Goal: Transaction & Acquisition: Purchase product/service

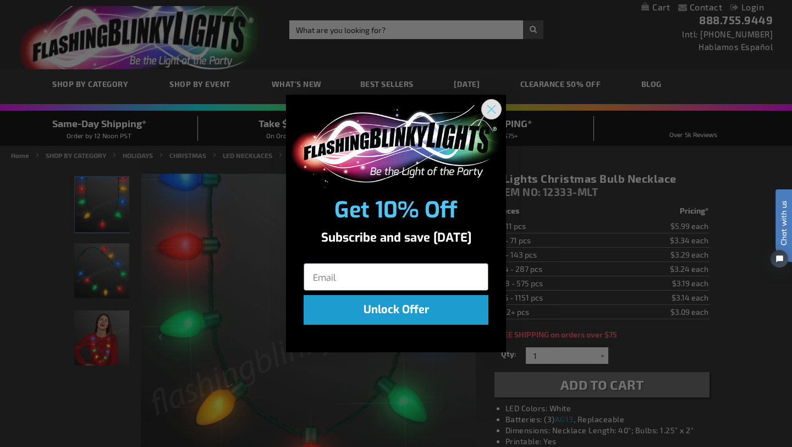
click at [489, 109] on circle "Close dialog" at bounding box center [492, 109] width 18 height 18
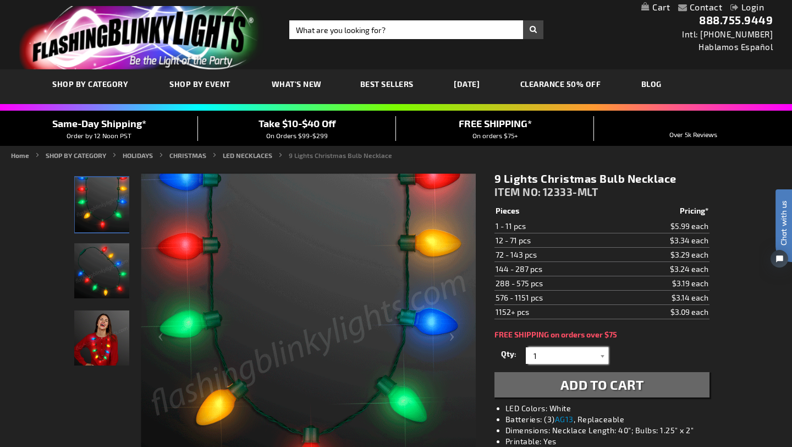
click at [570, 360] on input "1" at bounding box center [569, 355] width 80 height 17
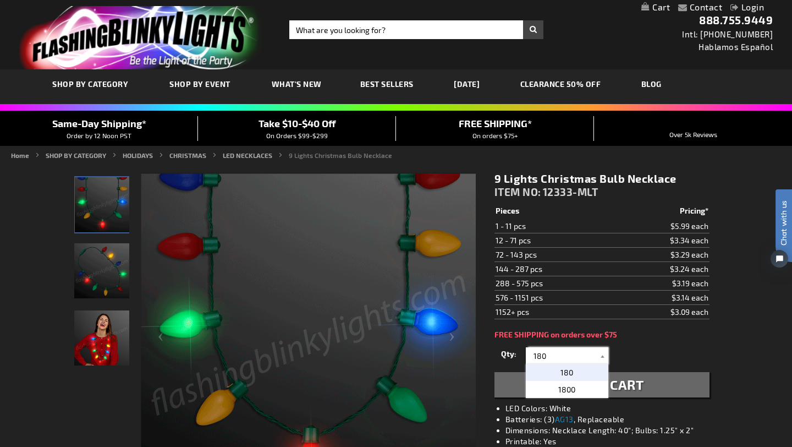
type input "180"
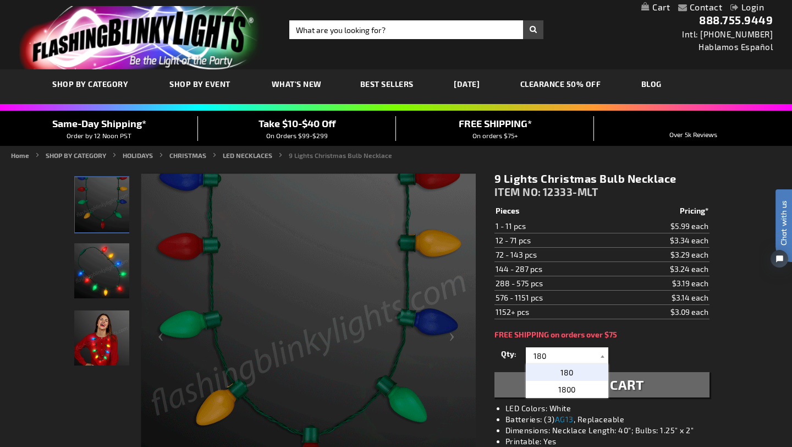
click at [578, 374] on p "180" at bounding box center [567, 372] width 83 height 17
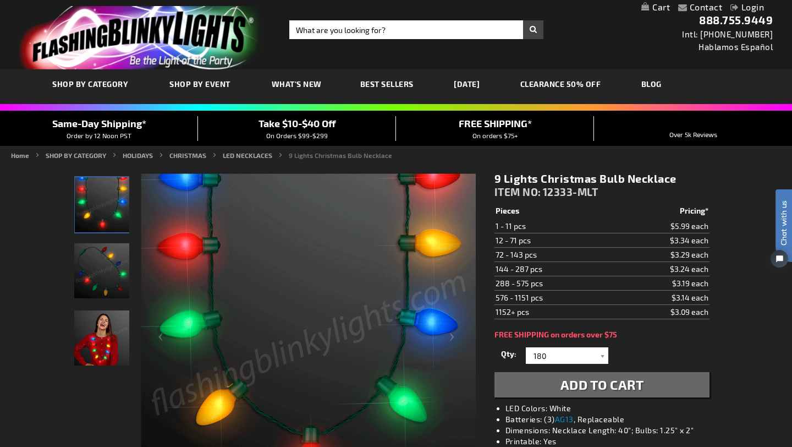
click at [599, 386] on span "Add to Cart" at bounding box center [603, 384] width 84 height 16
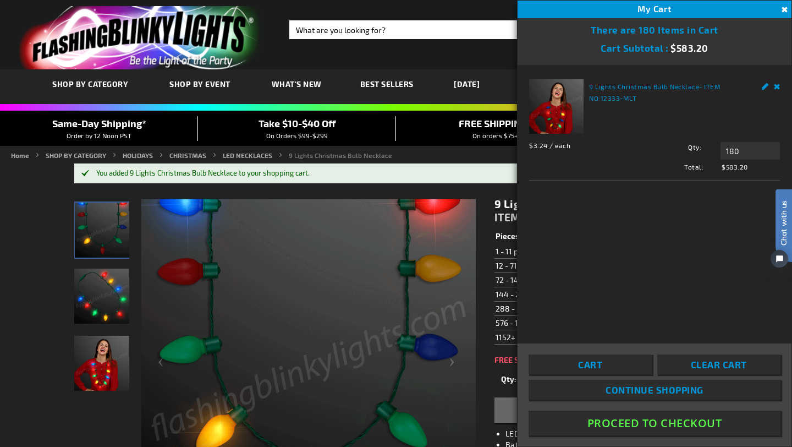
click at [777, 83] on link "Remove" at bounding box center [777, 85] width 7 height 12
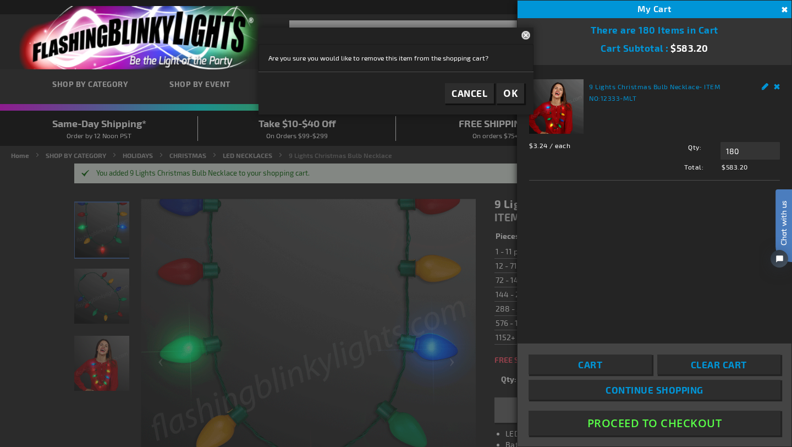
click at [516, 91] on span "OK" at bounding box center [510, 93] width 14 height 13
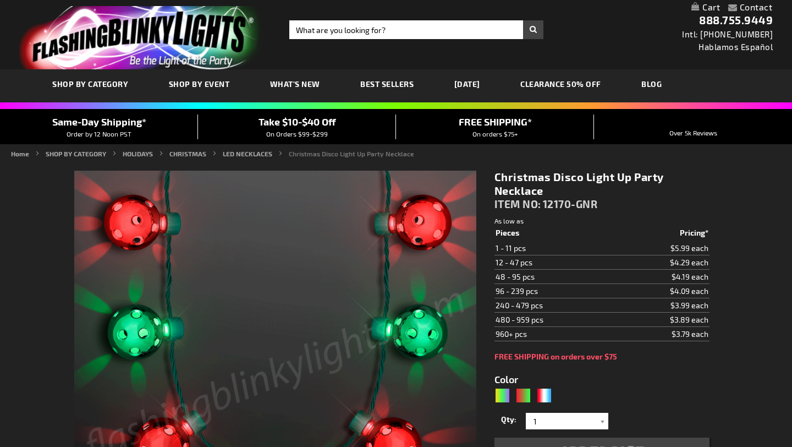
type input "5642"
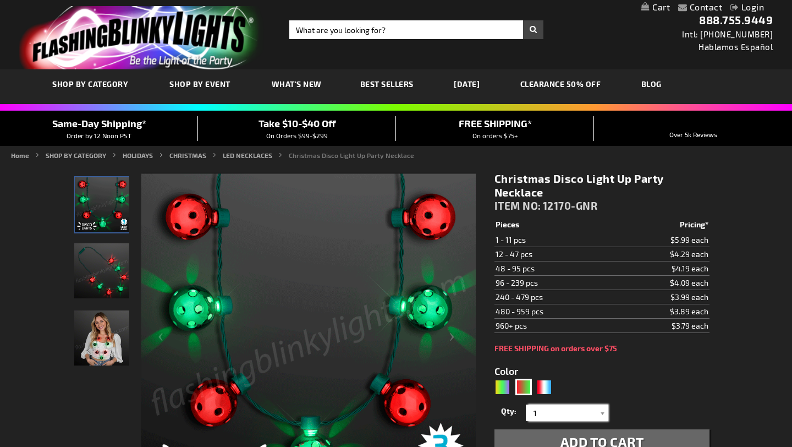
click at [557, 417] on input "1" at bounding box center [569, 412] width 80 height 17
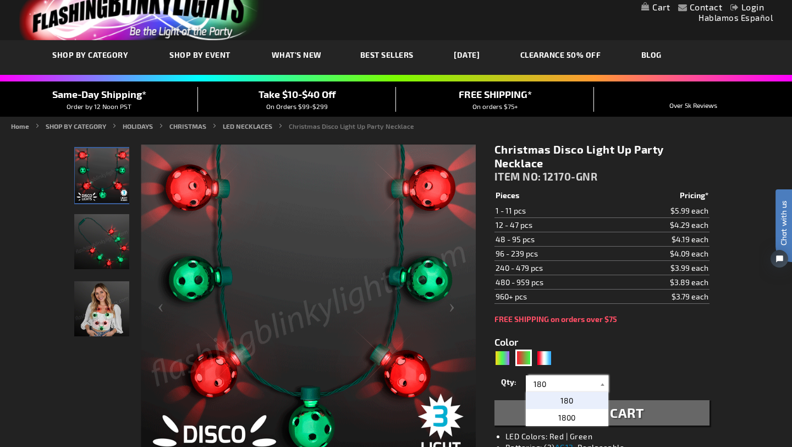
scroll to position [36, 0]
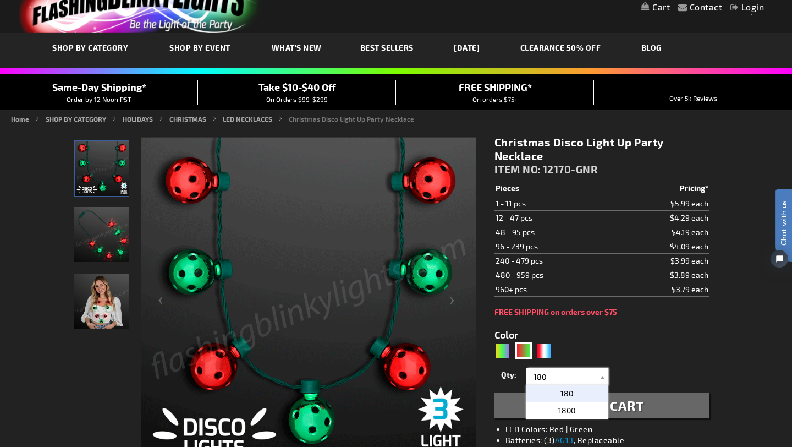
type input "180"
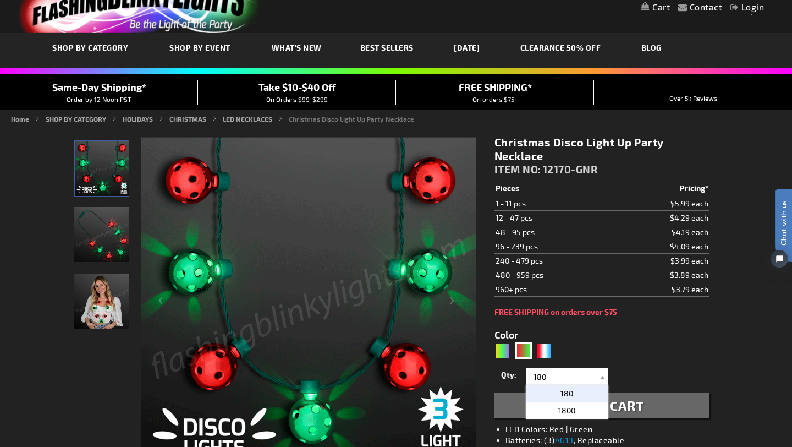
click at [579, 392] on p "180" at bounding box center [567, 393] width 83 height 17
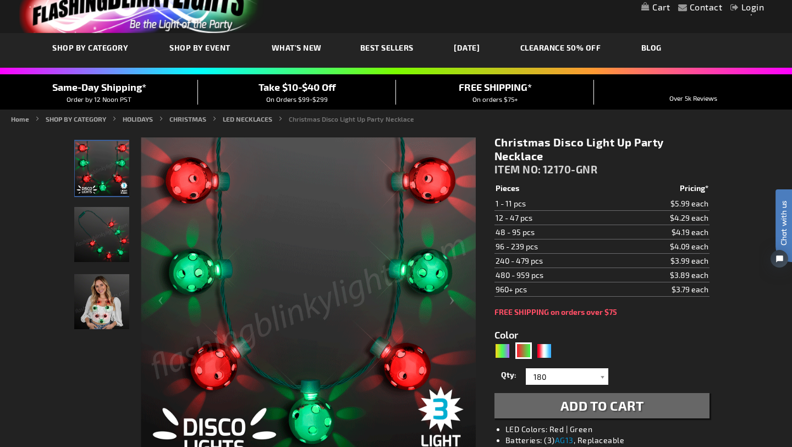
click at [571, 415] on button "Add to Cart" at bounding box center [602, 405] width 215 height 25
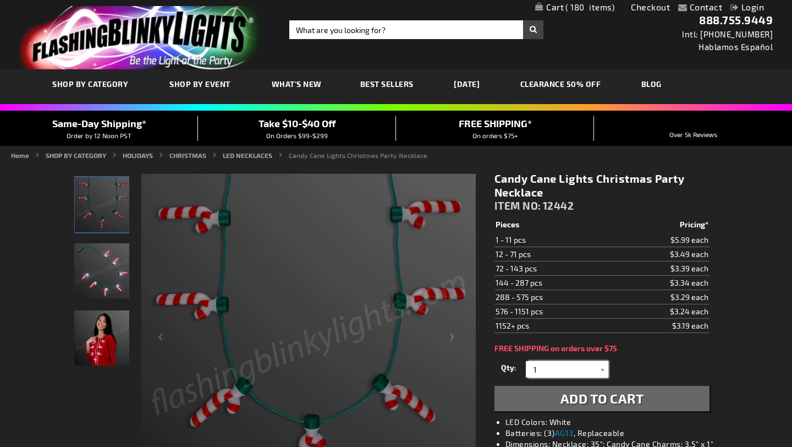
click at [546, 364] on input "1" at bounding box center [569, 369] width 80 height 17
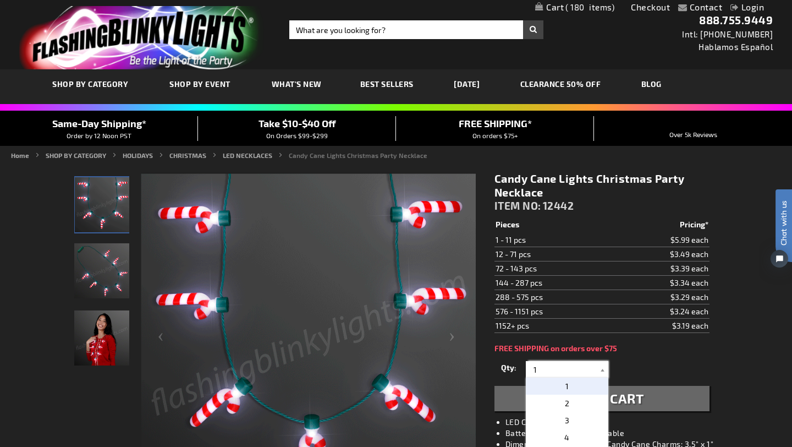
click at [558, 370] on input "1" at bounding box center [569, 369] width 80 height 17
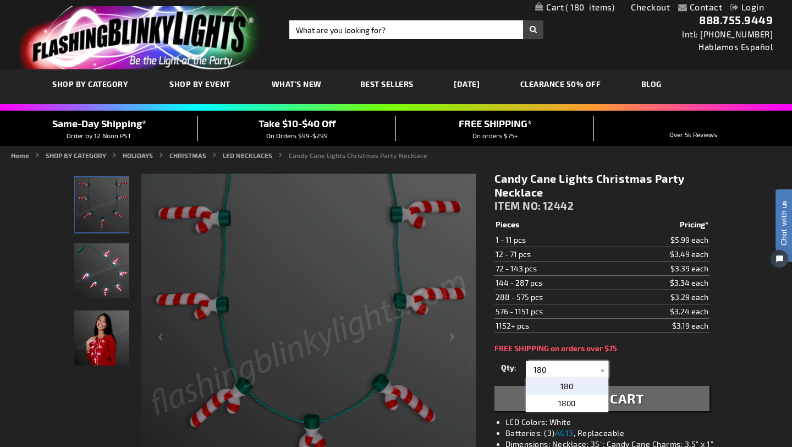
type input "180"
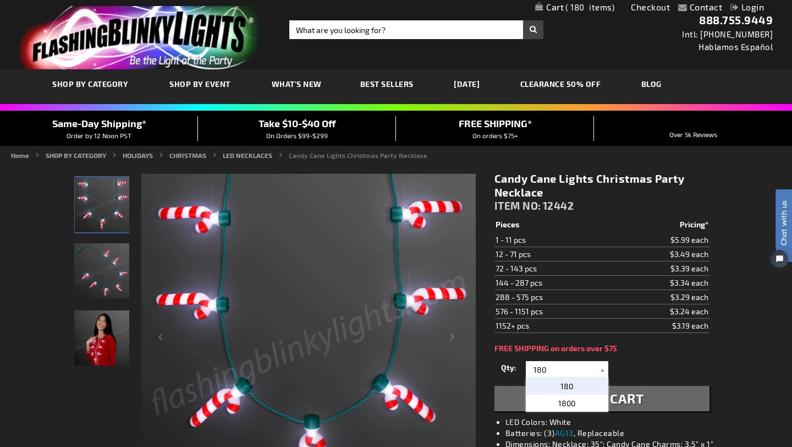
click at [572, 392] on p "180" at bounding box center [567, 385] width 83 height 17
click at [609, 403] on span "Add to Cart" at bounding box center [603, 398] width 84 height 16
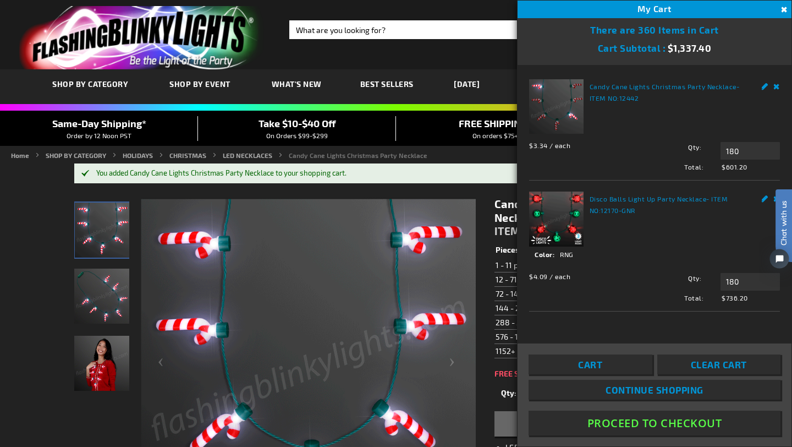
click at [776, 200] on div "Chat with us" at bounding box center [784, 225] width 17 height 73
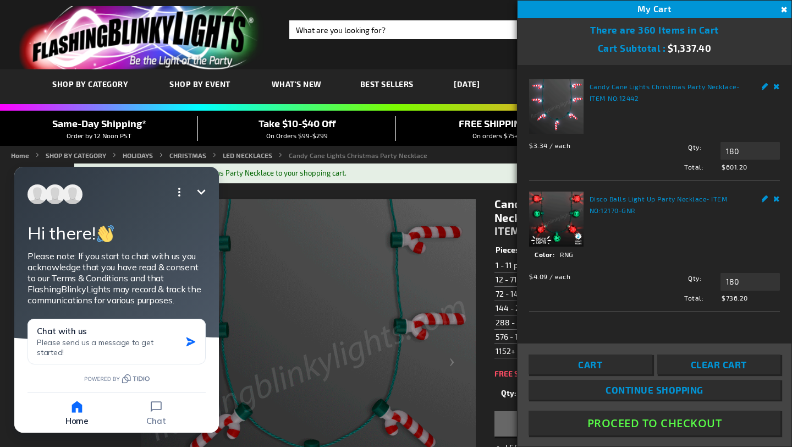
click at [776, 200] on link "Remove" at bounding box center [777, 197] width 7 height 12
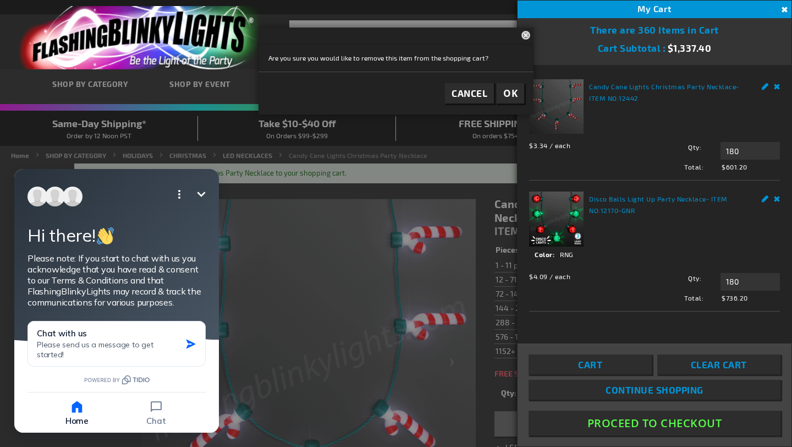
click at [505, 95] on span "OK" at bounding box center [510, 93] width 14 height 13
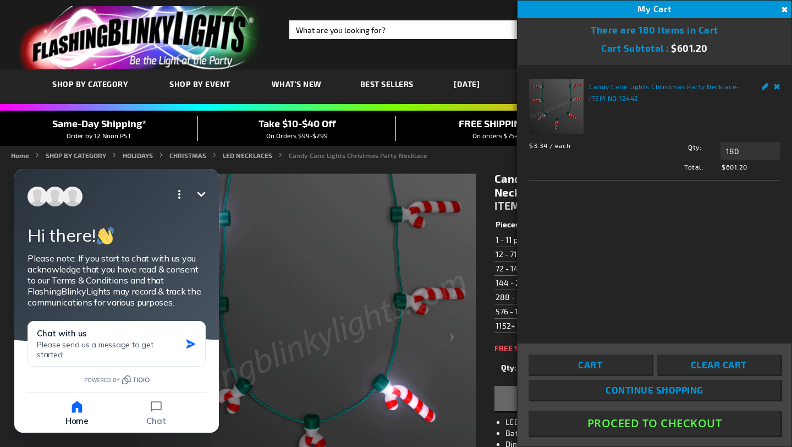
click at [205, 195] on icon "Minimize" at bounding box center [201, 194] width 13 height 13
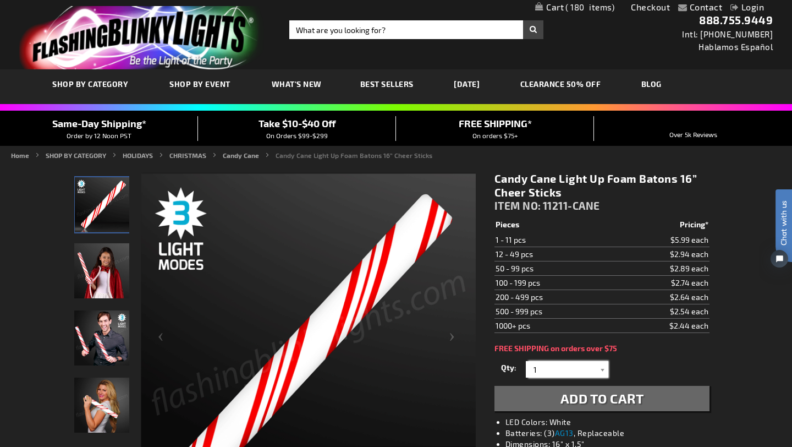
click at [576, 374] on input "1" at bounding box center [569, 369] width 80 height 17
type input "180"
click at [582, 387] on p "180" at bounding box center [567, 385] width 83 height 17
click at [594, 409] on button "Add to Cart" at bounding box center [602, 398] width 215 height 25
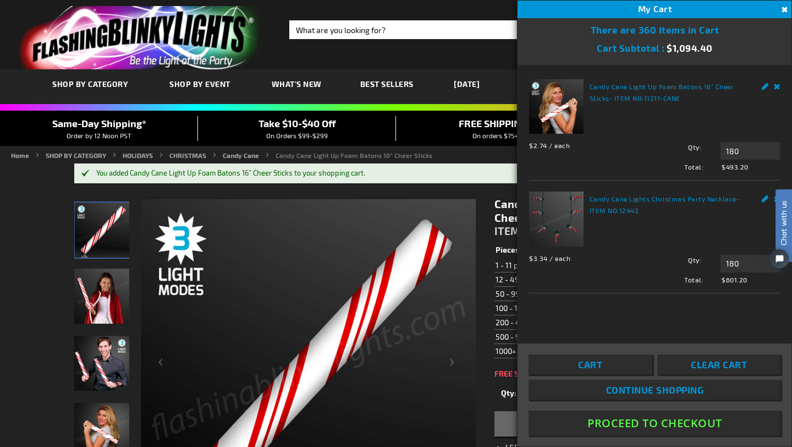
click at [779, 200] on div "Chat with us" at bounding box center [784, 225] width 17 height 73
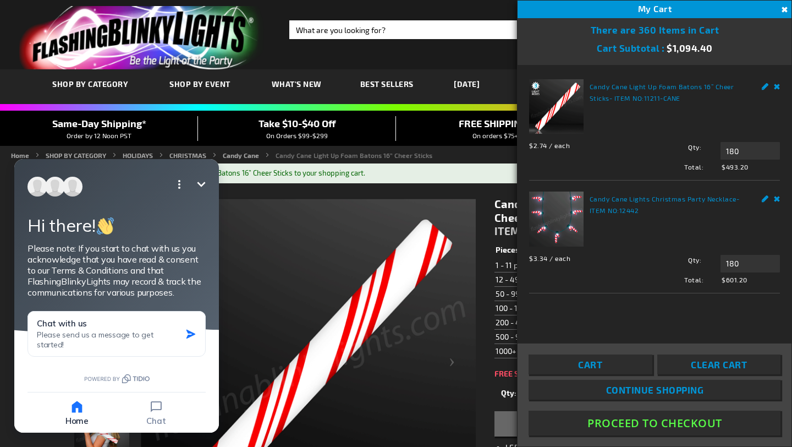
click at [779, 197] on link "Remove" at bounding box center [777, 197] width 7 height 12
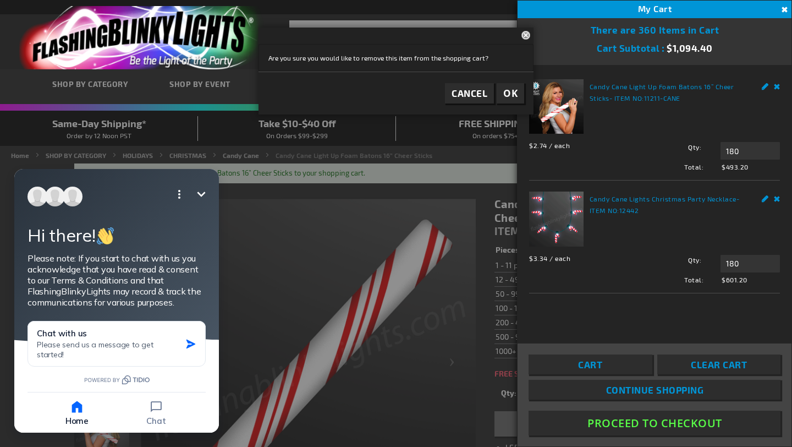
click at [515, 96] on span "OK" at bounding box center [510, 93] width 14 height 13
